Goal: Task Accomplishment & Management: Use online tool/utility

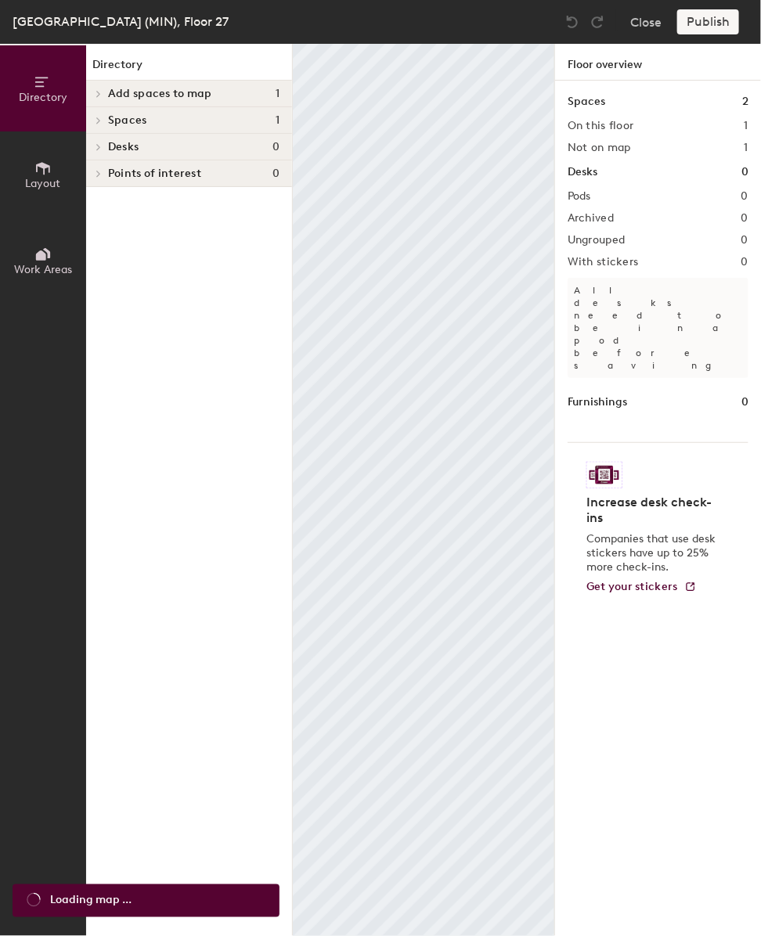
drag, startPoint x: 178, startPoint y: 114, endPoint x: 173, endPoint y: 121, distance: 8.5
click at [178, 113] on div "Spaces 1" at bounding box center [189, 120] width 206 height 27
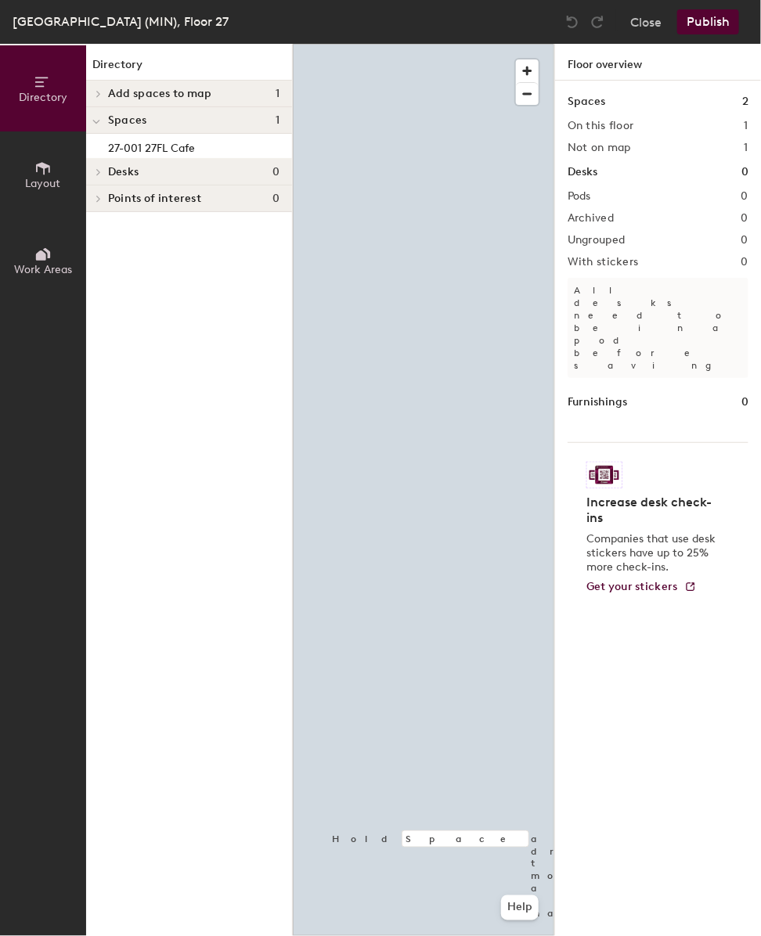
click at [162, 93] on span "Add spaces to map" at bounding box center [160, 94] width 104 height 13
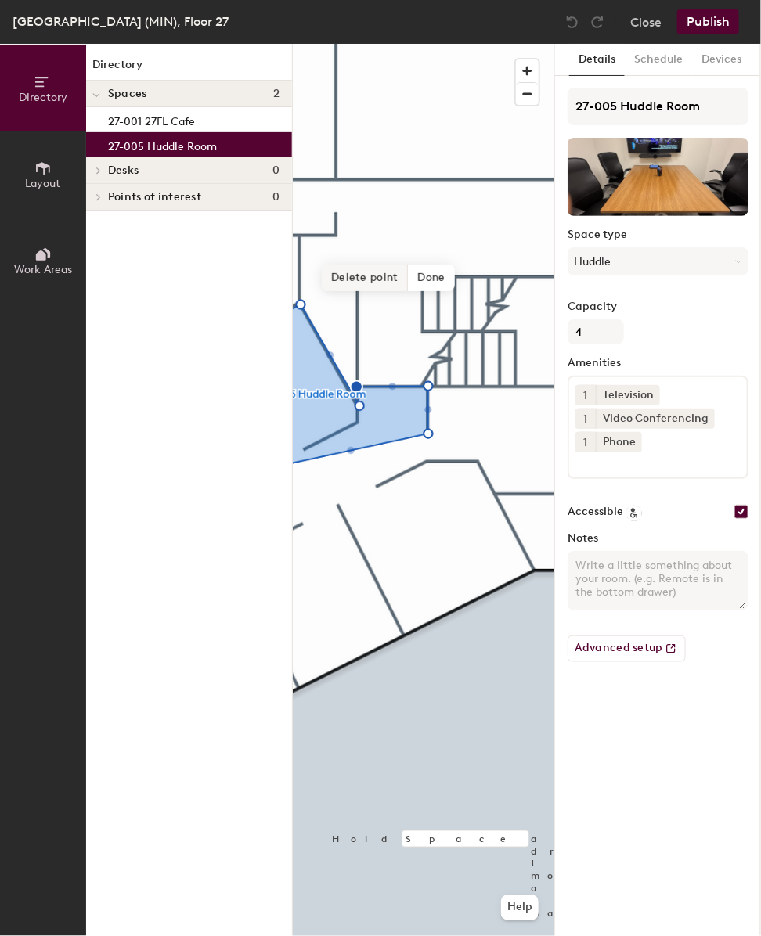
click at [347, 269] on span "Delete point" at bounding box center [365, 278] width 86 height 27
click at [382, 278] on span "Delete point" at bounding box center [365, 278] width 86 height 27
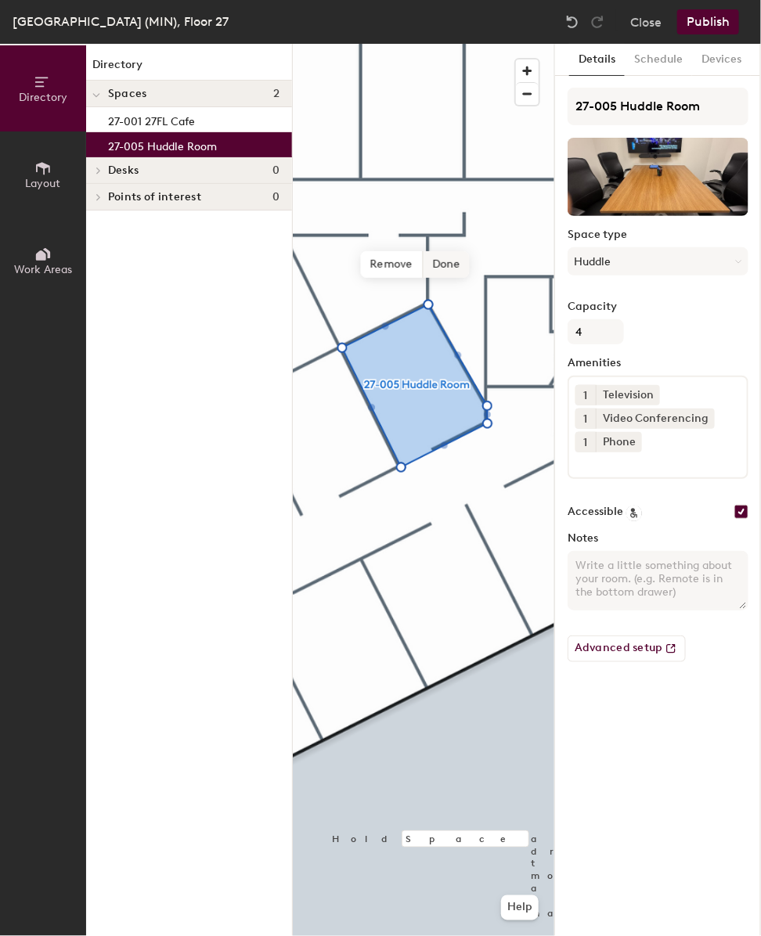
click at [438, 260] on span "Done" at bounding box center [446, 264] width 46 height 27
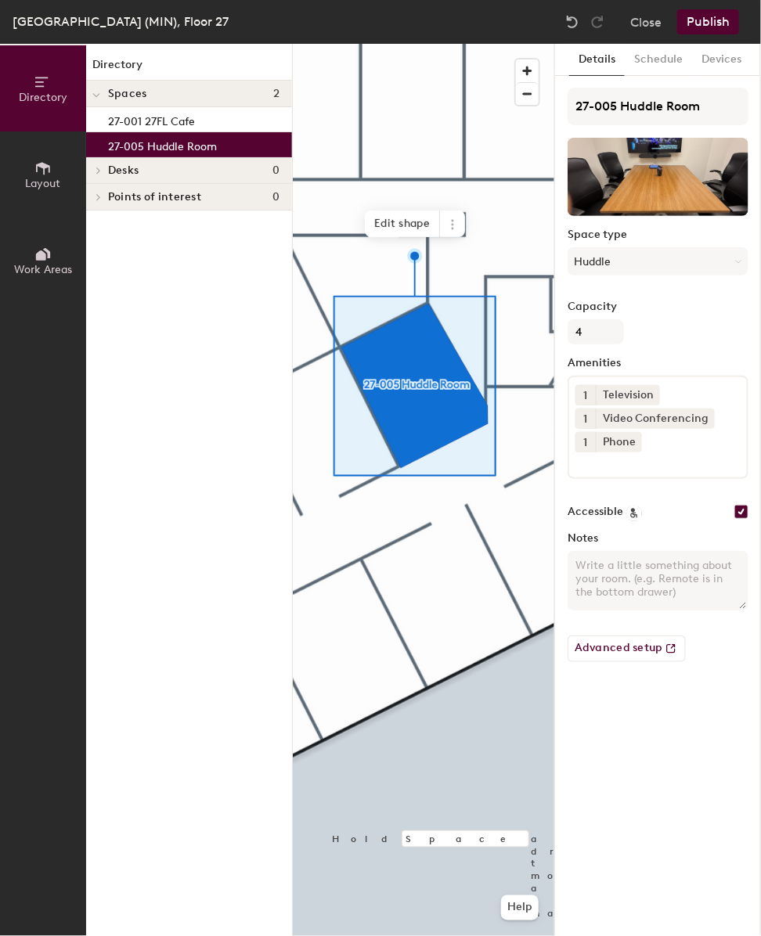
click at [716, 15] on button "Publish" at bounding box center [708, 21] width 62 height 25
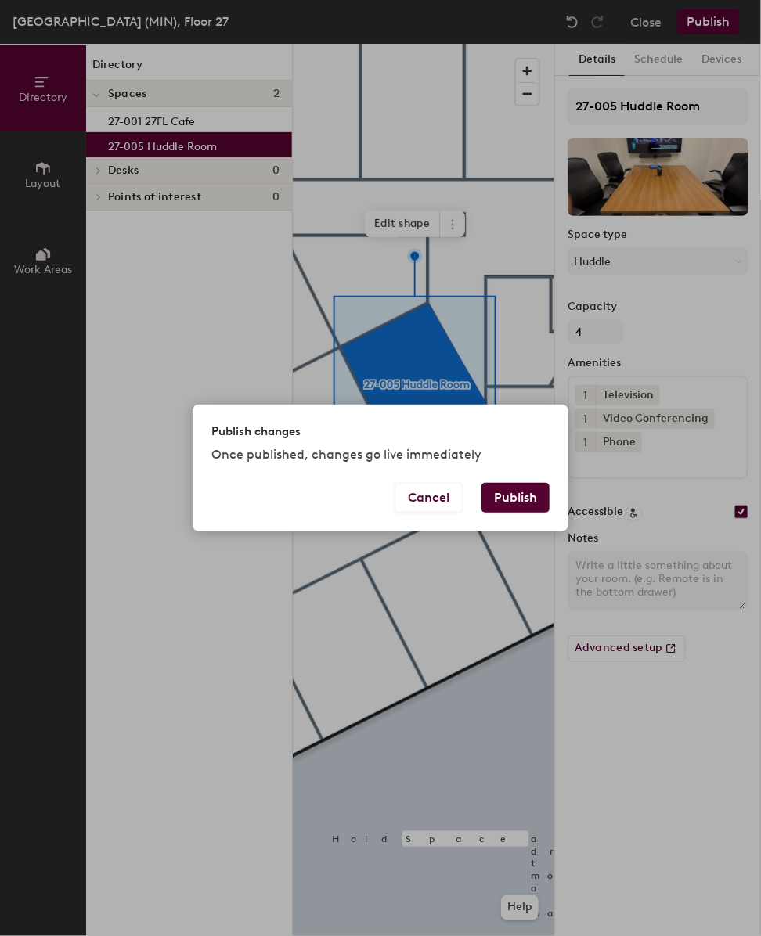
click at [514, 498] on button "Publish" at bounding box center [516, 498] width 68 height 30
